Goal: Check status: Check status

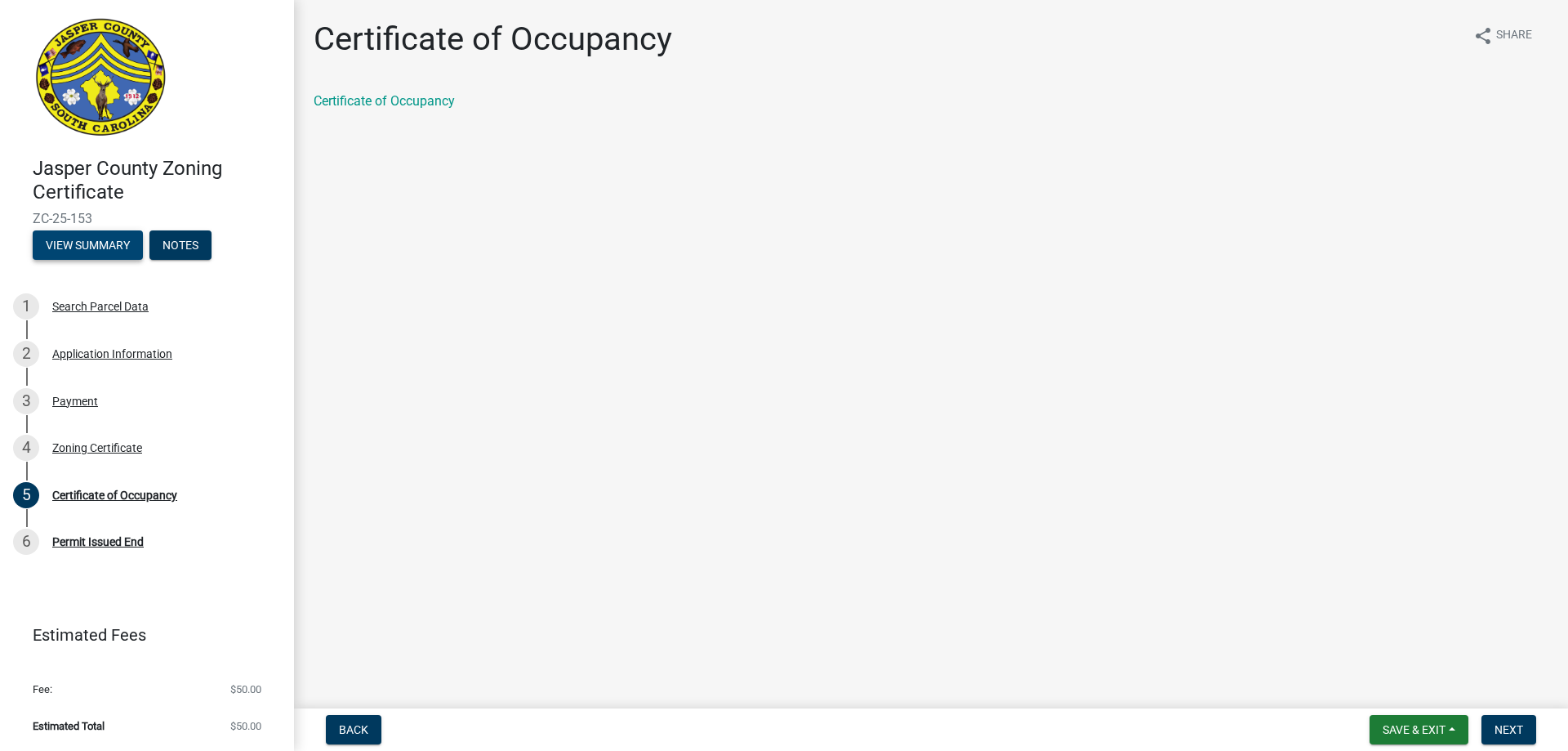
click at [113, 244] on button "View Summary" at bounding box center [88, 244] width 110 height 30
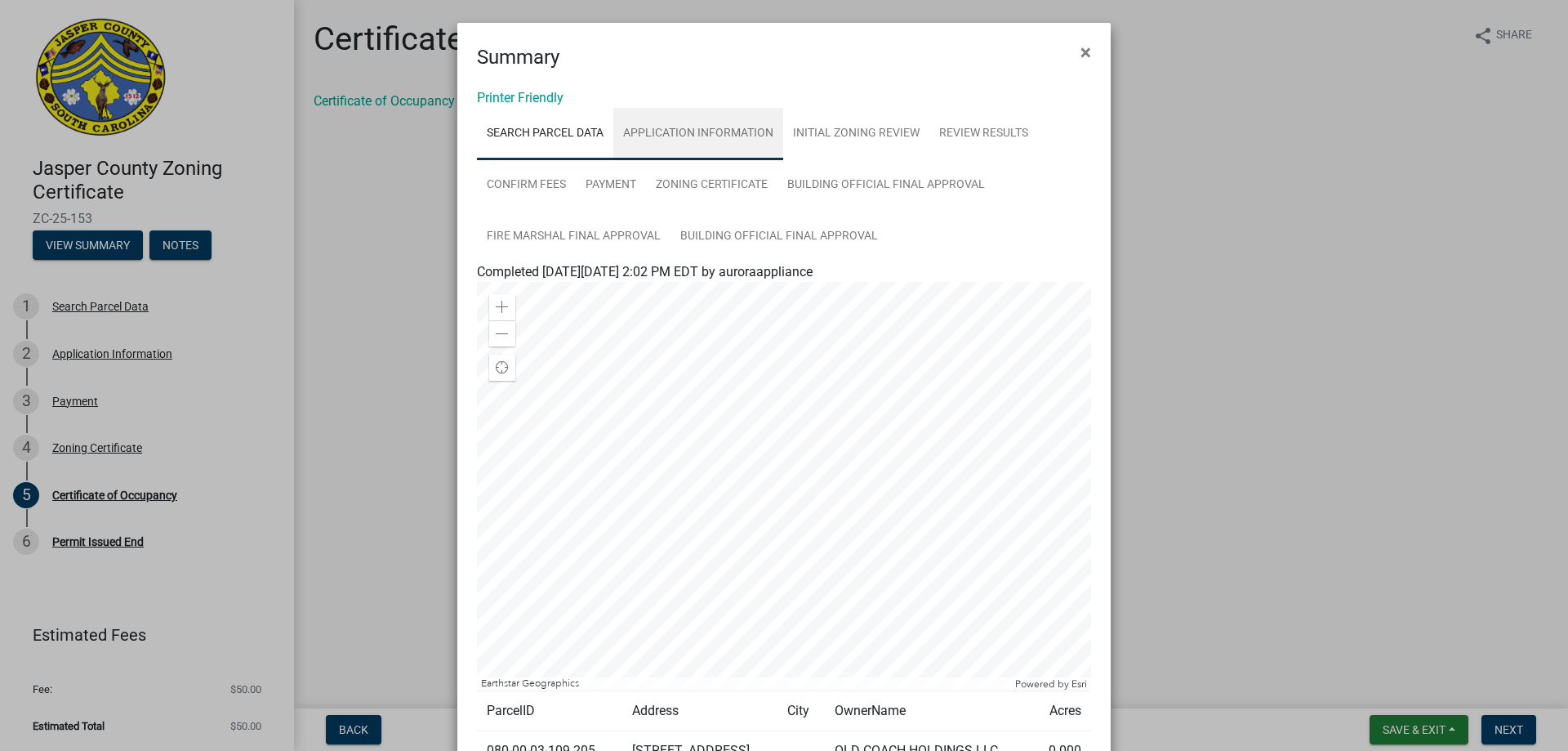
click at [695, 133] on link "Application Information" at bounding box center [698, 134] width 170 height 53
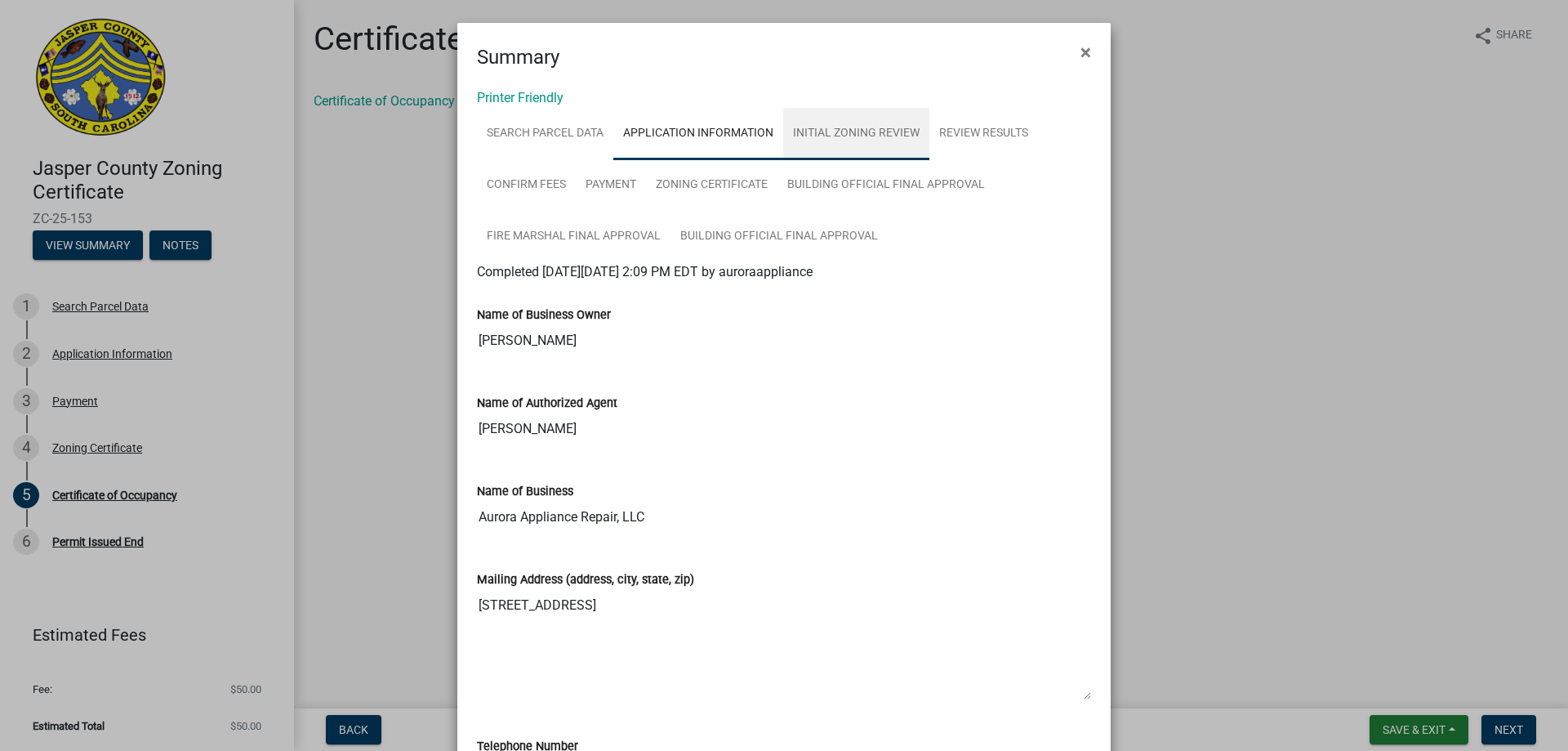
click at [857, 126] on link "Initial Zoning Review" at bounding box center [856, 134] width 146 height 53
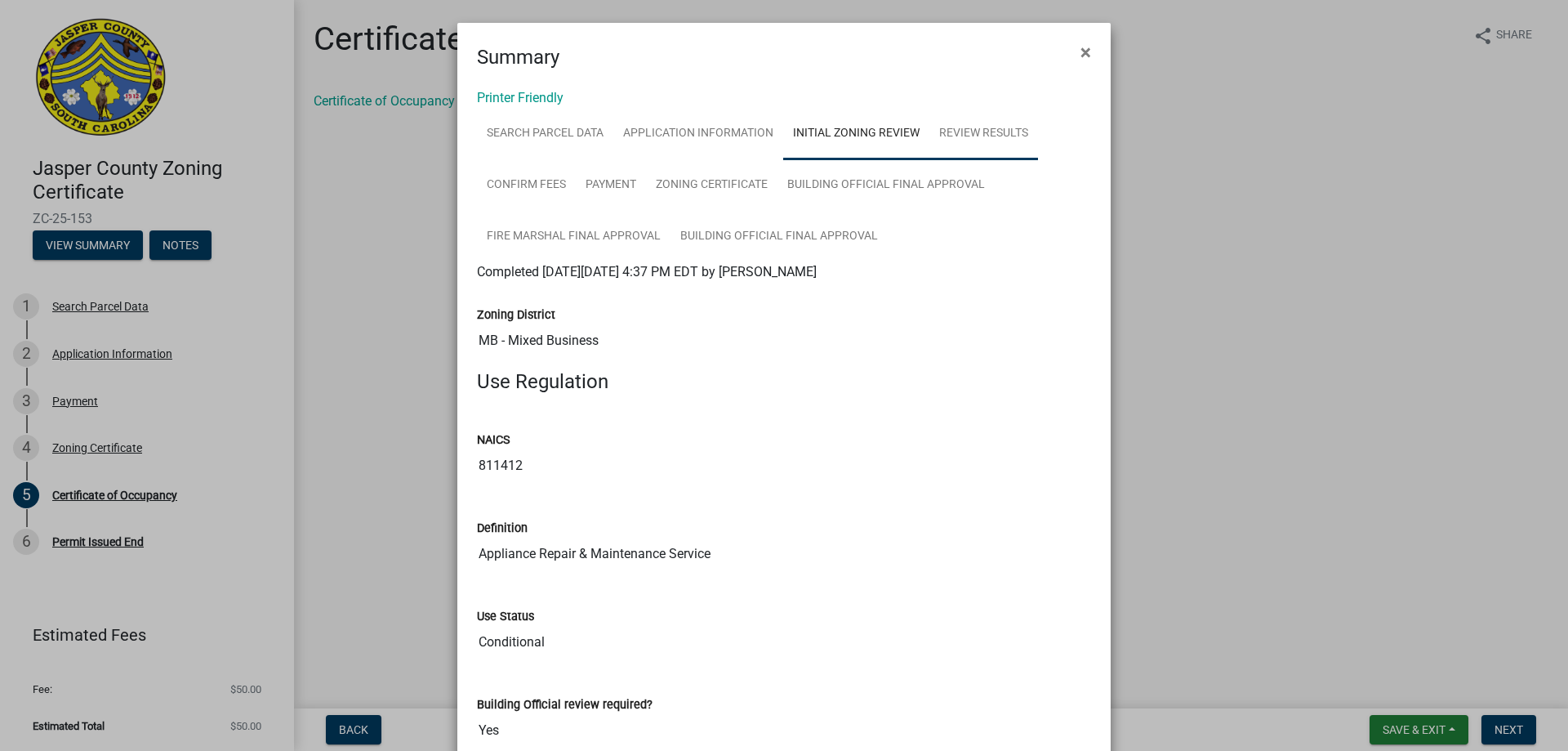
click at [949, 126] on link "Review Results" at bounding box center [983, 134] width 109 height 53
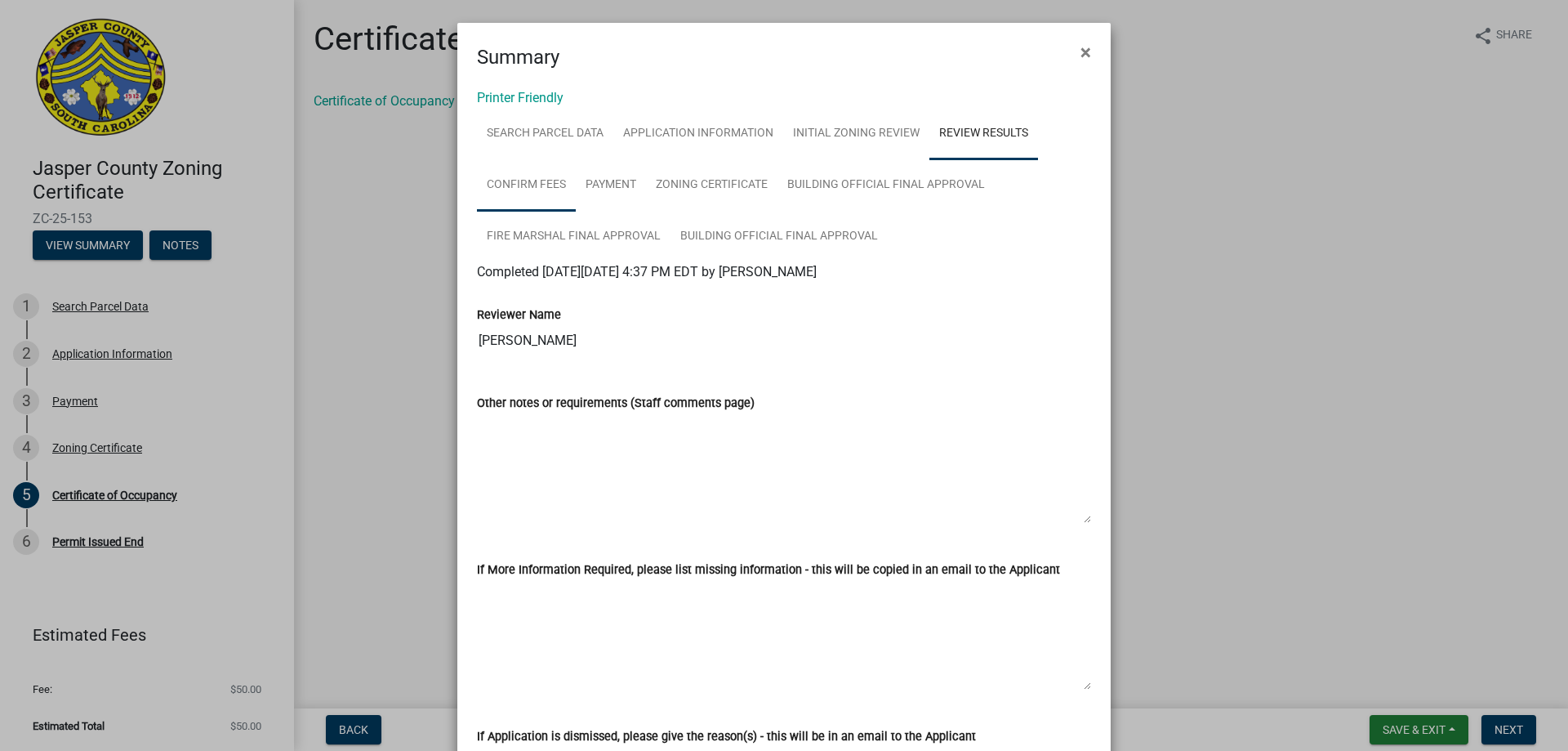
click at [552, 188] on link "Confirm Fees" at bounding box center [526, 186] width 98 height 53
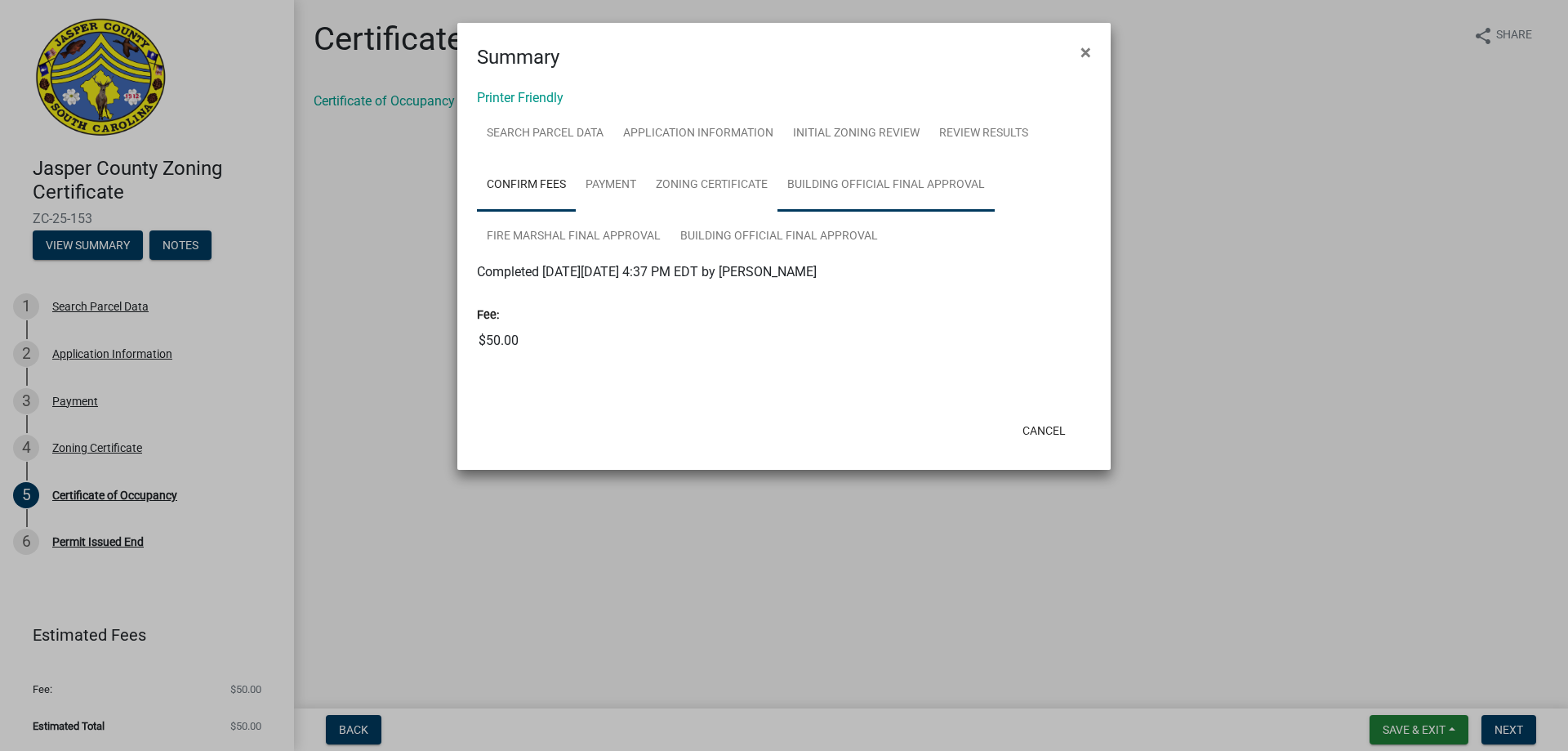
click at [820, 177] on link "Building Official Final Approval" at bounding box center [886, 186] width 217 height 53
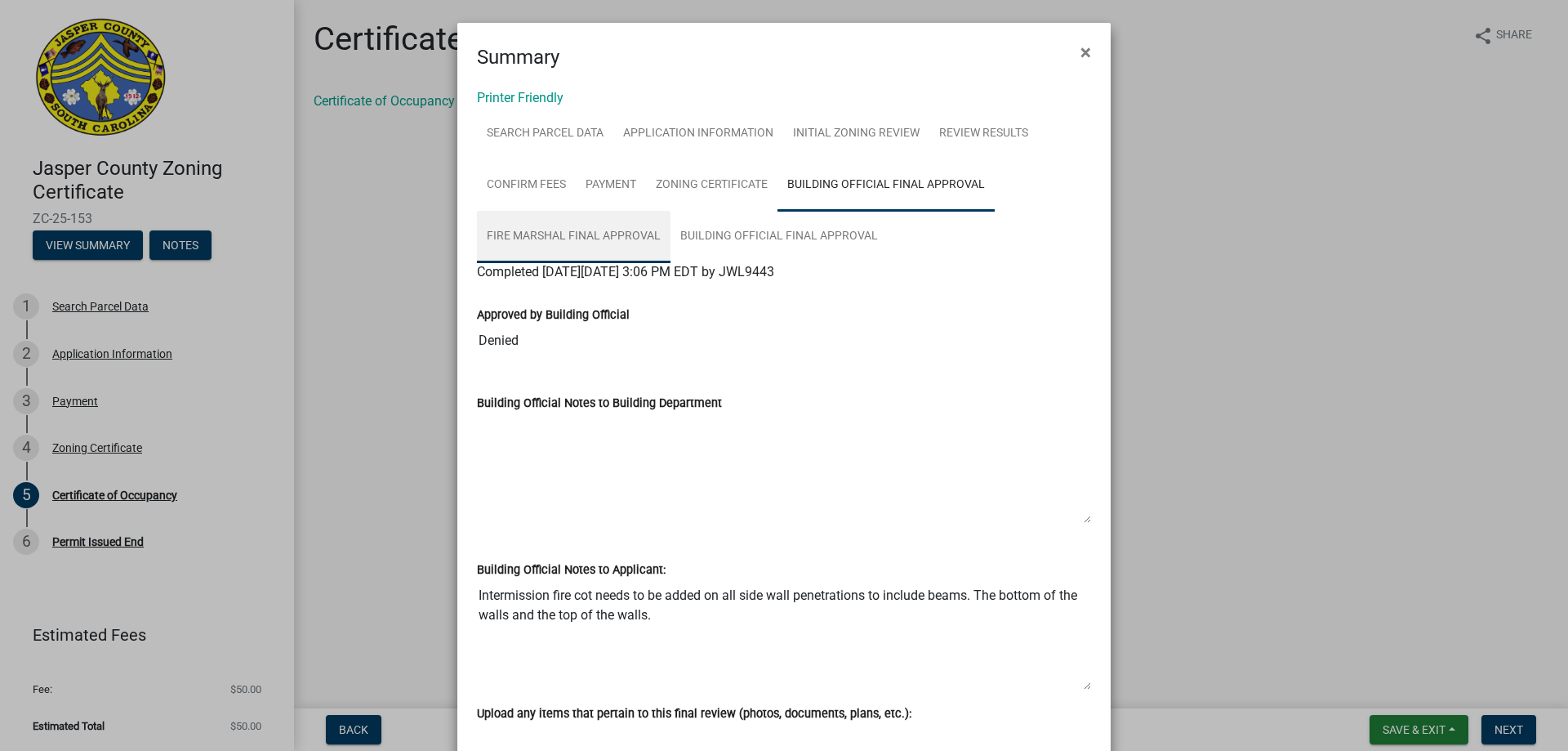
click at [638, 244] on link "Fire Marshal Final Approval" at bounding box center [574, 237] width 193 height 53
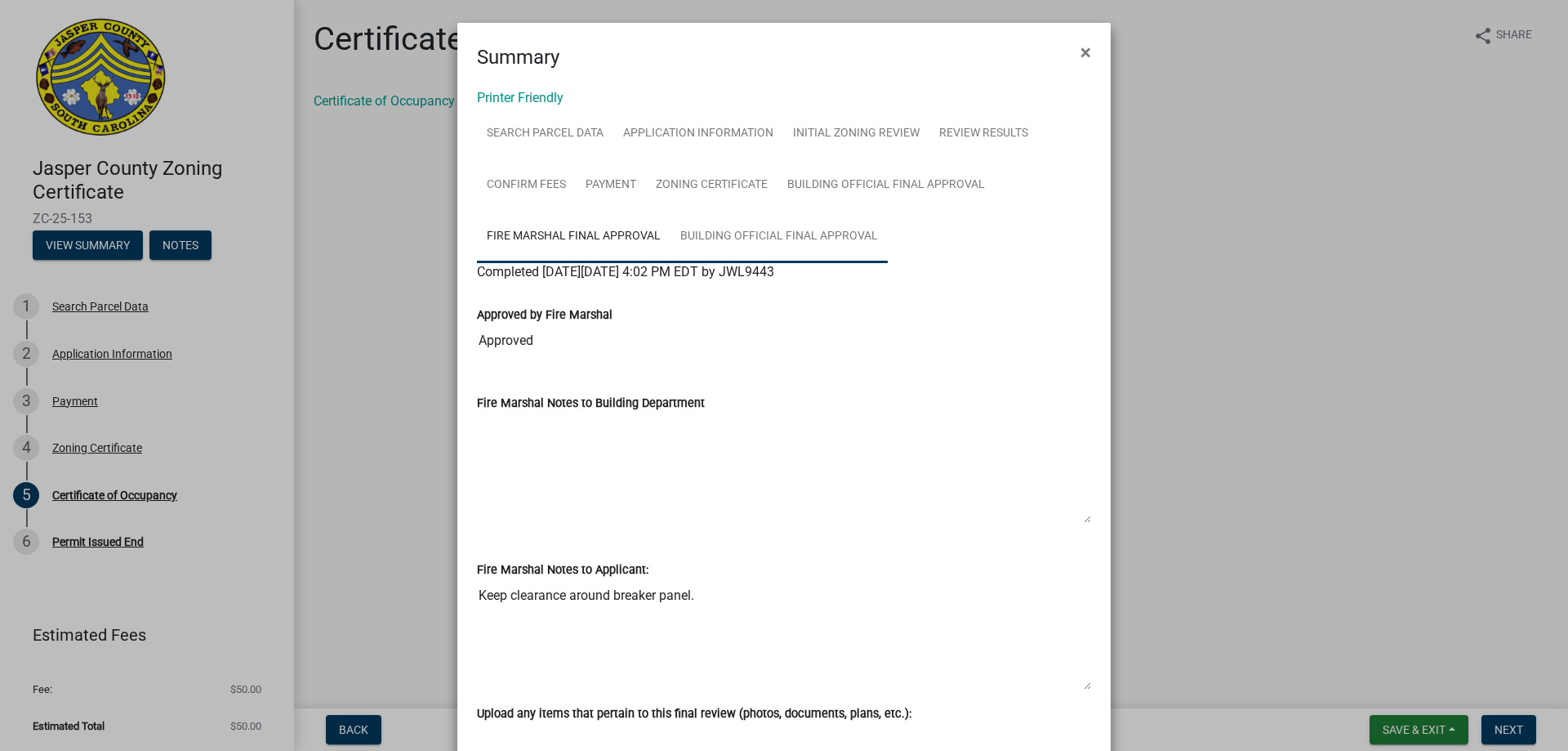
click at [763, 222] on link "Building Official Final Approval" at bounding box center [779, 237] width 217 height 53
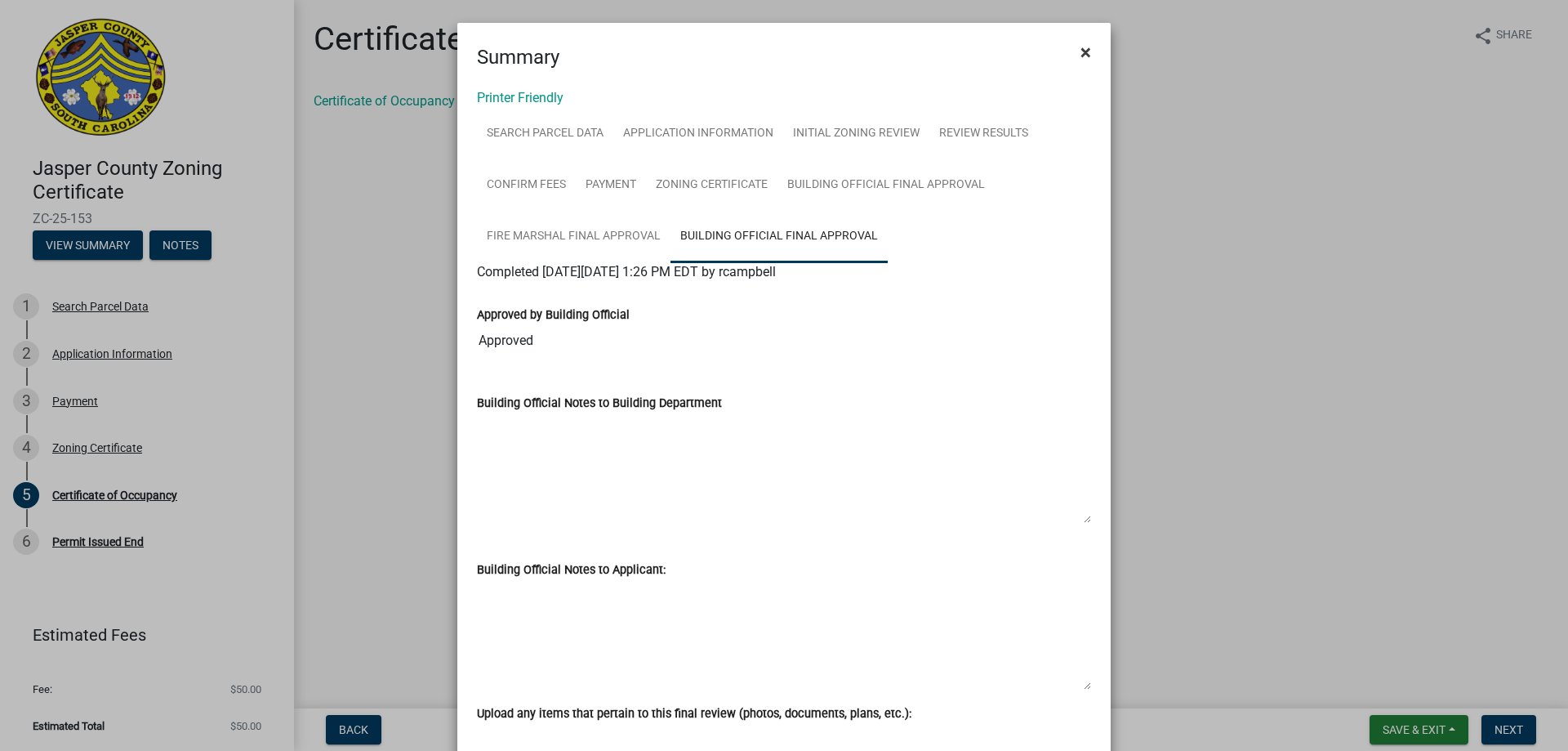
click at [1082, 57] on span "×" at bounding box center [1086, 52] width 11 height 23
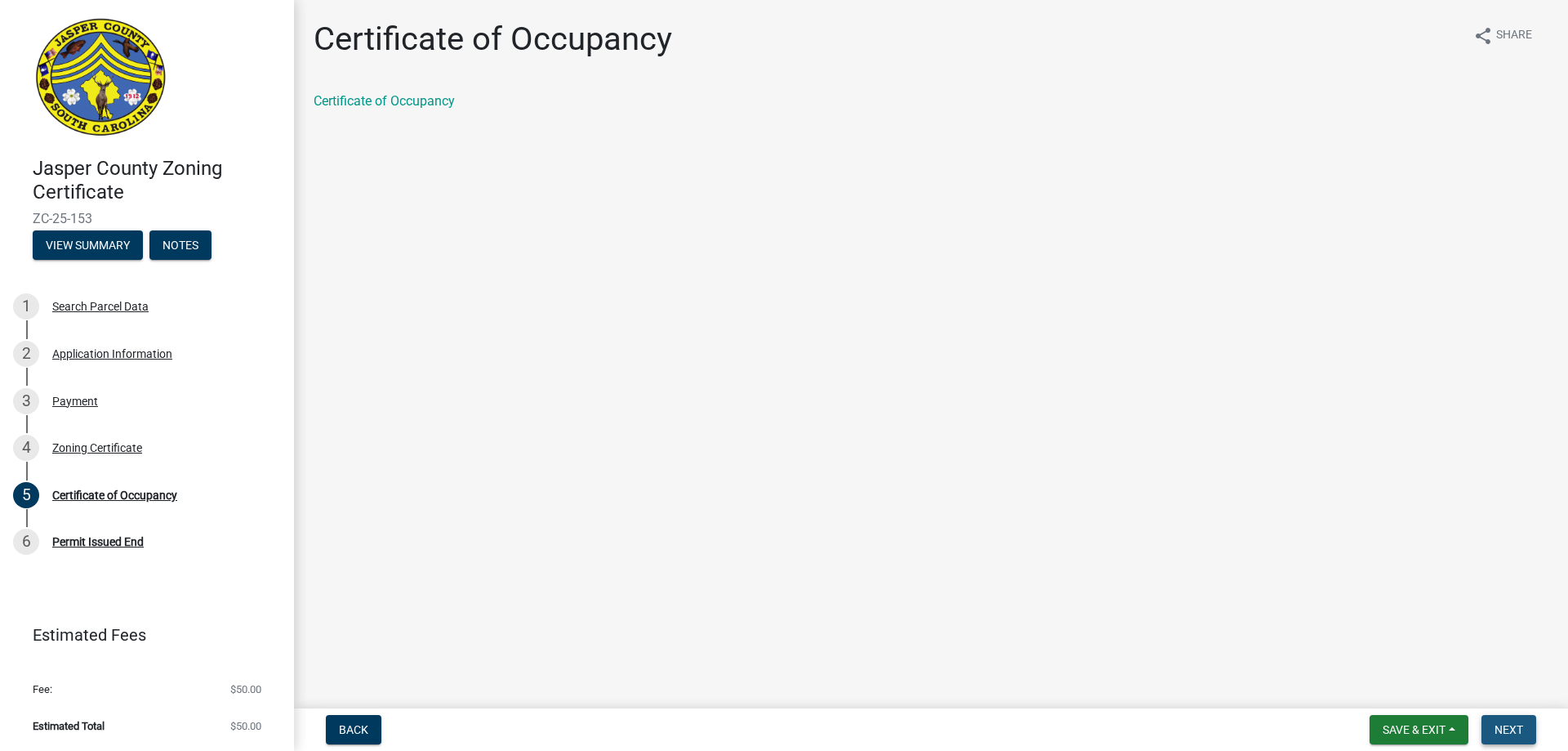
click at [1513, 737] on button "Next" at bounding box center [1509, 729] width 54 height 30
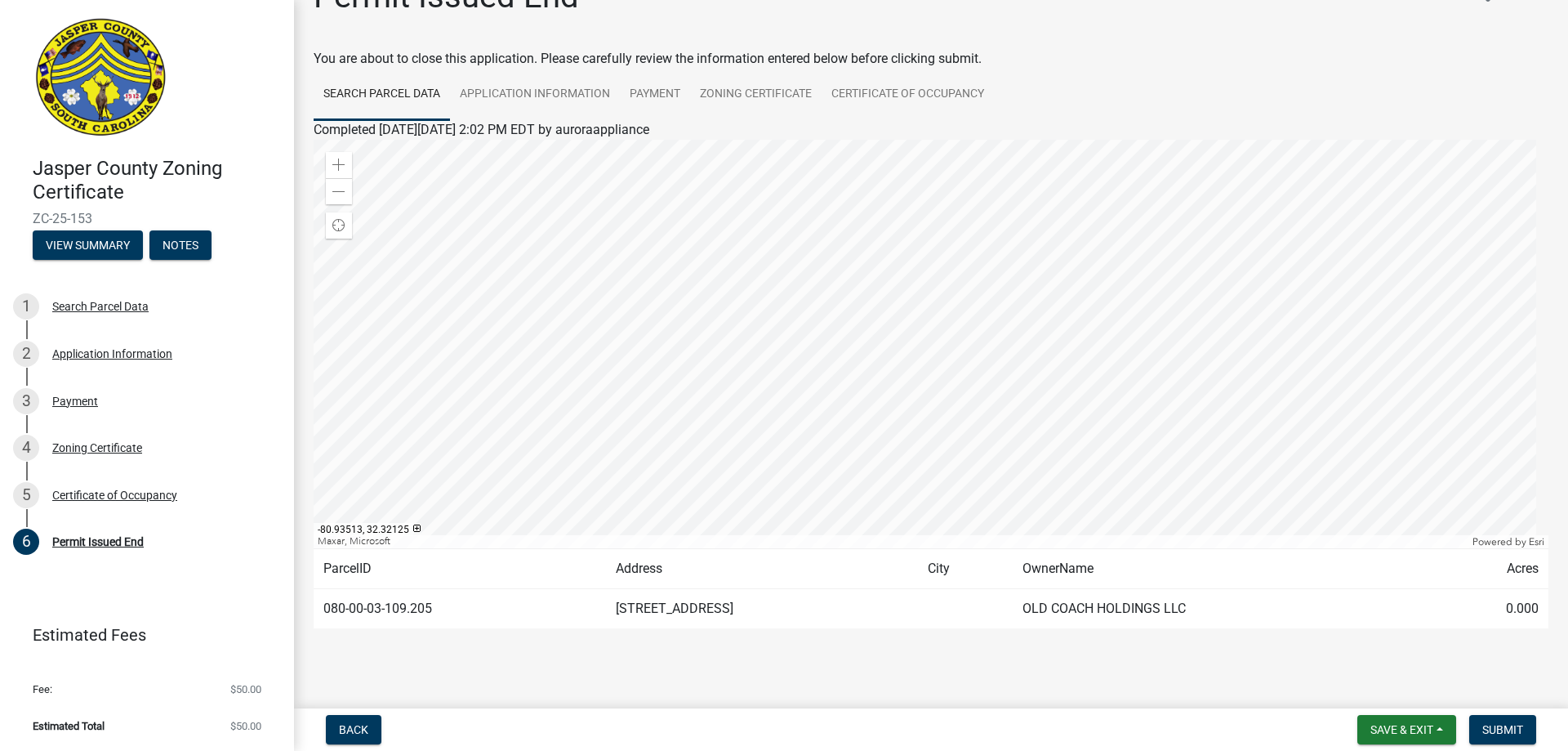
scroll to position [65, 0]
